Goal: Register for event/course

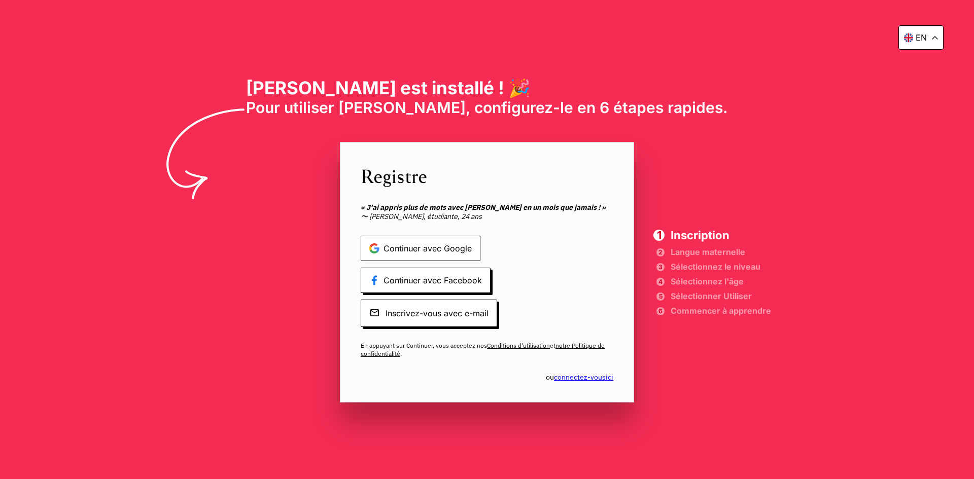
click at [457, 246] on font "Continuer avec Google" at bounding box center [428, 249] width 88 height 10
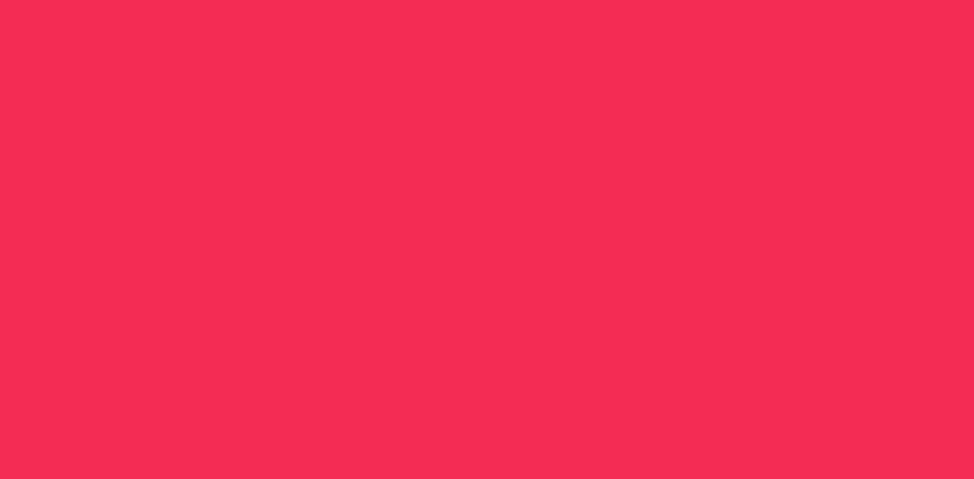
click at [721, 228] on div at bounding box center [487, 239] width 974 height 479
click at [621, 57] on div at bounding box center [487, 239] width 974 height 479
click at [373, 51] on div at bounding box center [487, 239] width 974 height 479
click at [328, 94] on div at bounding box center [487, 239] width 974 height 479
click at [460, 12] on div at bounding box center [487, 239] width 974 height 479
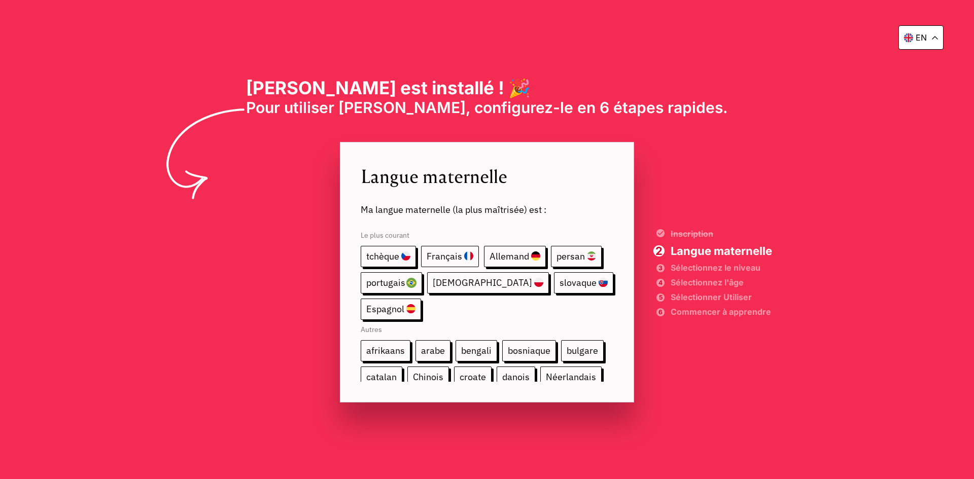
click at [451, 258] on font "Français" at bounding box center [445, 257] width 36 height 12
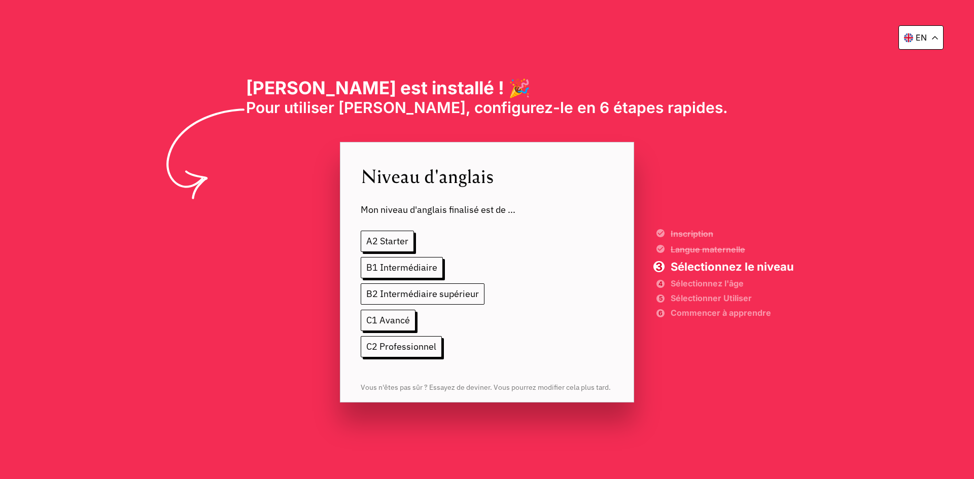
click at [461, 297] on font "B2 Intermédiaire supérieur" at bounding box center [422, 294] width 113 height 12
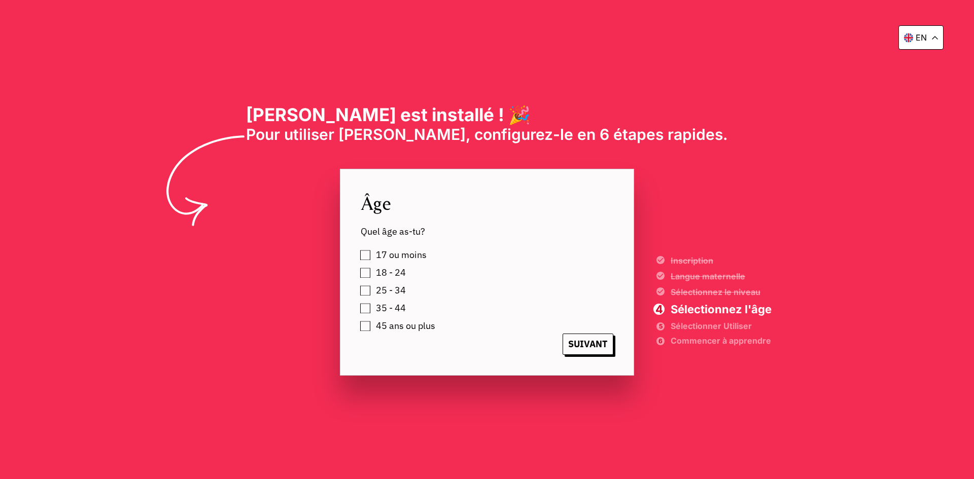
click at [401, 330] on font "45 ans ou plus" at bounding box center [405, 326] width 59 height 12
click at [591, 344] on font "SUIVANT" at bounding box center [588, 344] width 40 height 12
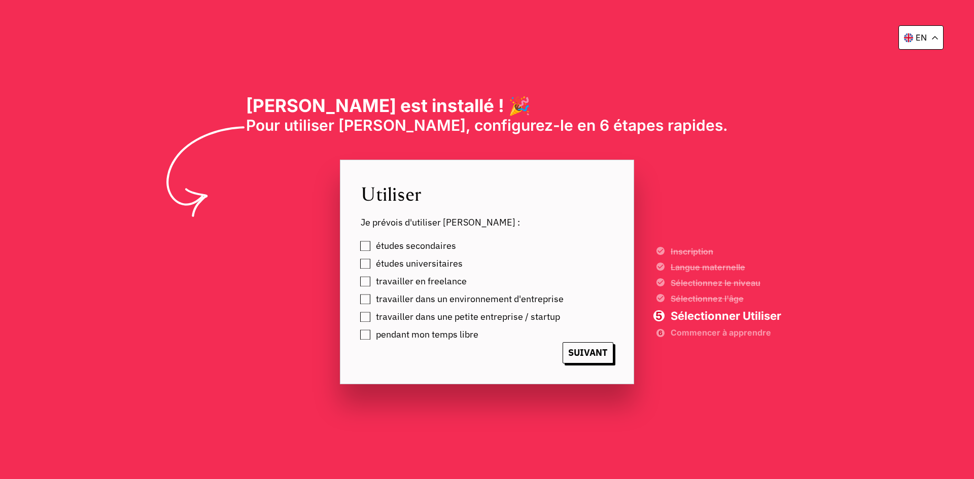
click at [439, 285] on font "travailler en freelance" at bounding box center [421, 282] width 91 height 12
click at [504, 300] on font "travailler dans un environnement d'entreprise" at bounding box center [470, 299] width 188 height 12
click at [458, 339] on font "pendant mon temps libre" at bounding box center [427, 335] width 102 height 12
click at [575, 352] on font "SUIVANT" at bounding box center [588, 353] width 40 height 12
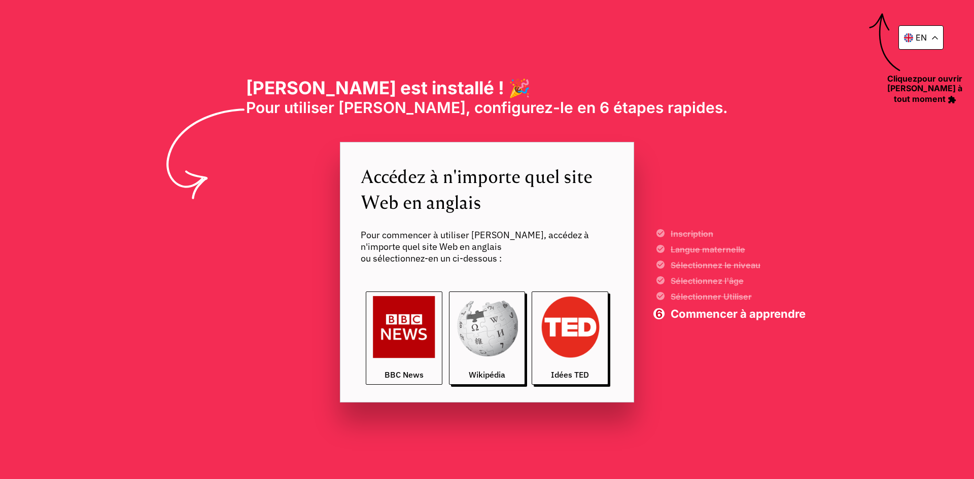
click at [391, 345] on img at bounding box center [404, 327] width 62 height 62
